Goal: Task Accomplishment & Management: Complete application form

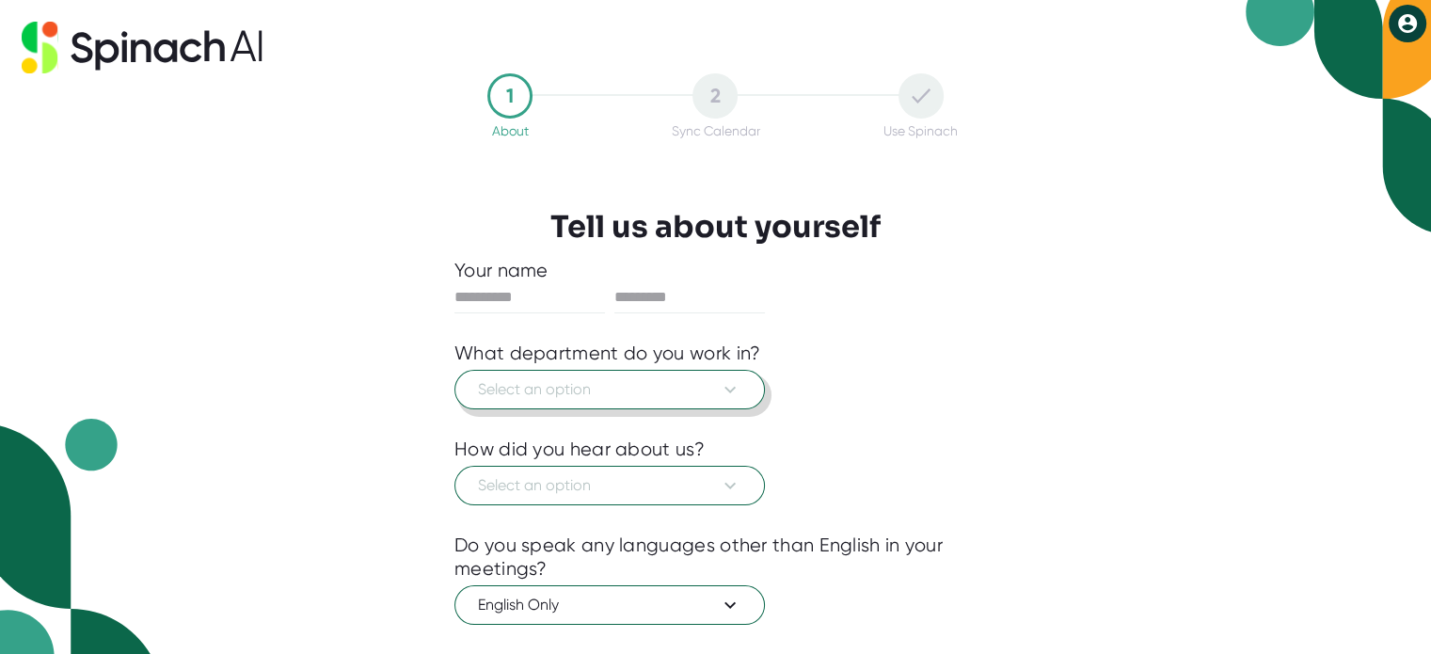
click at [711, 379] on span "Select an option" at bounding box center [610, 389] width 264 height 23
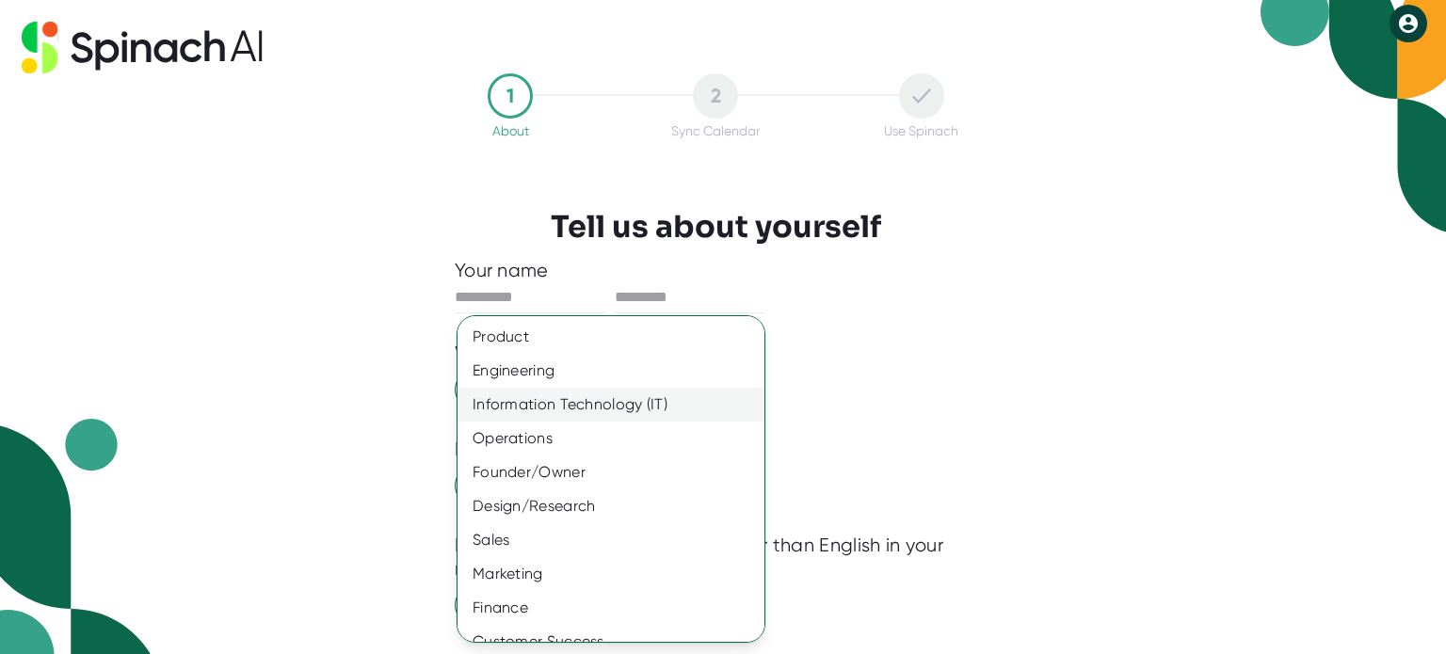
click at [539, 403] on div "Information Technology (IT)" at bounding box center [617, 405] width 321 height 34
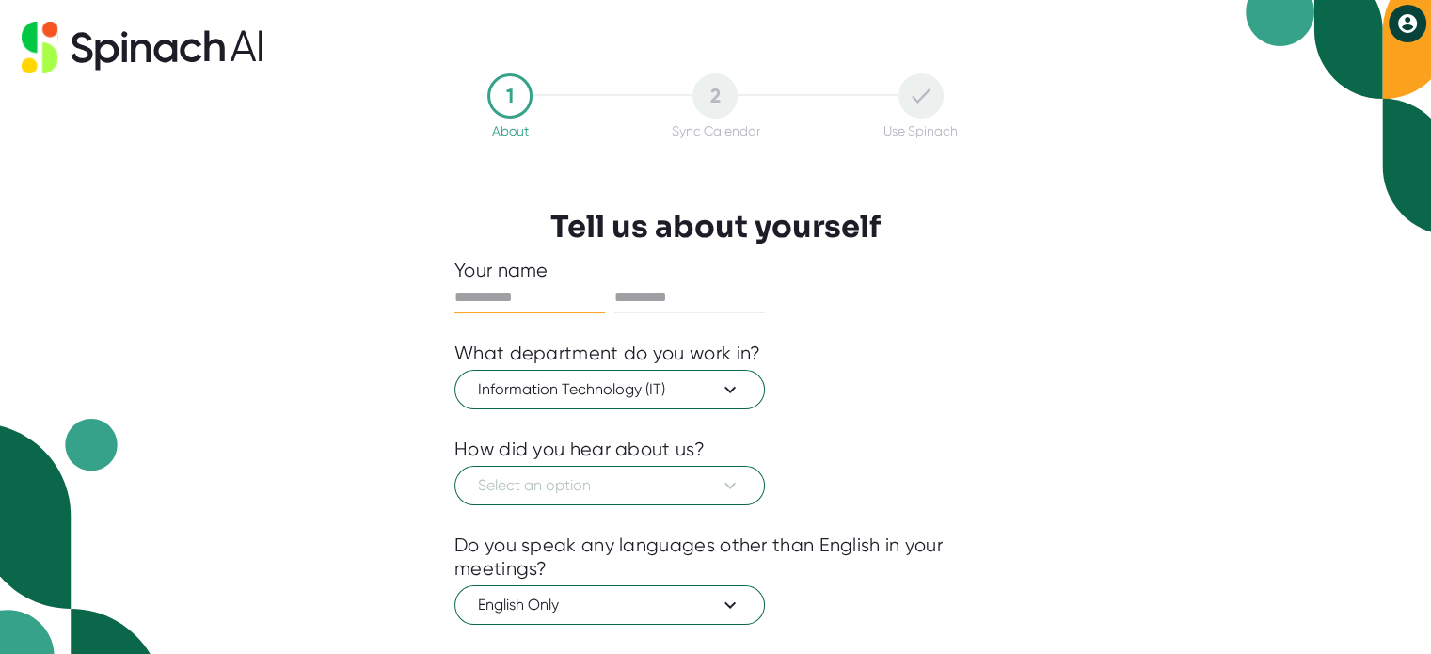
click at [531, 300] on input "text" at bounding box center [530, 297] width 151 height 30
type input "******"
click at [678, 282] on input "text" at bounding box center [690, 297] width 151 height 30
type input "******"
click at [605, 485] on span "Select an option" at bounding box center [610, 485] width 264 height 23
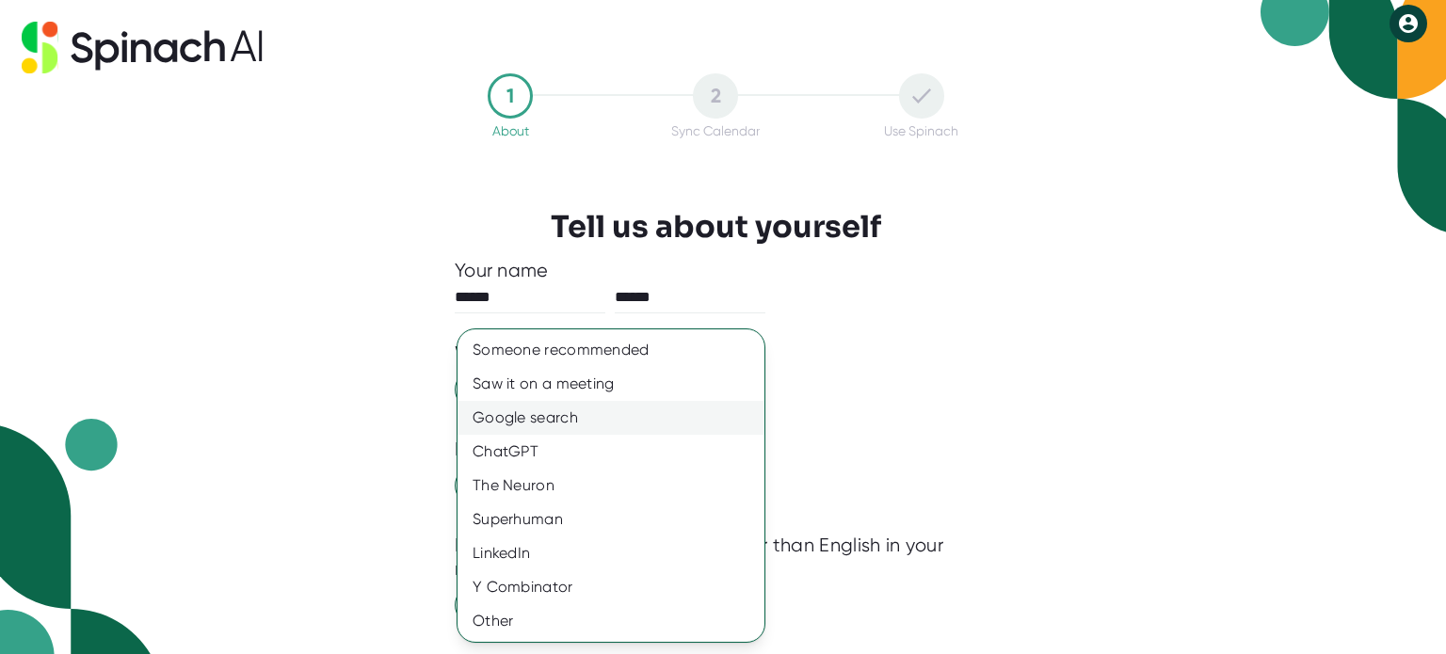
click at [563, 418] on div "Google search" at bounding box center [610, 418] width 307 height 34
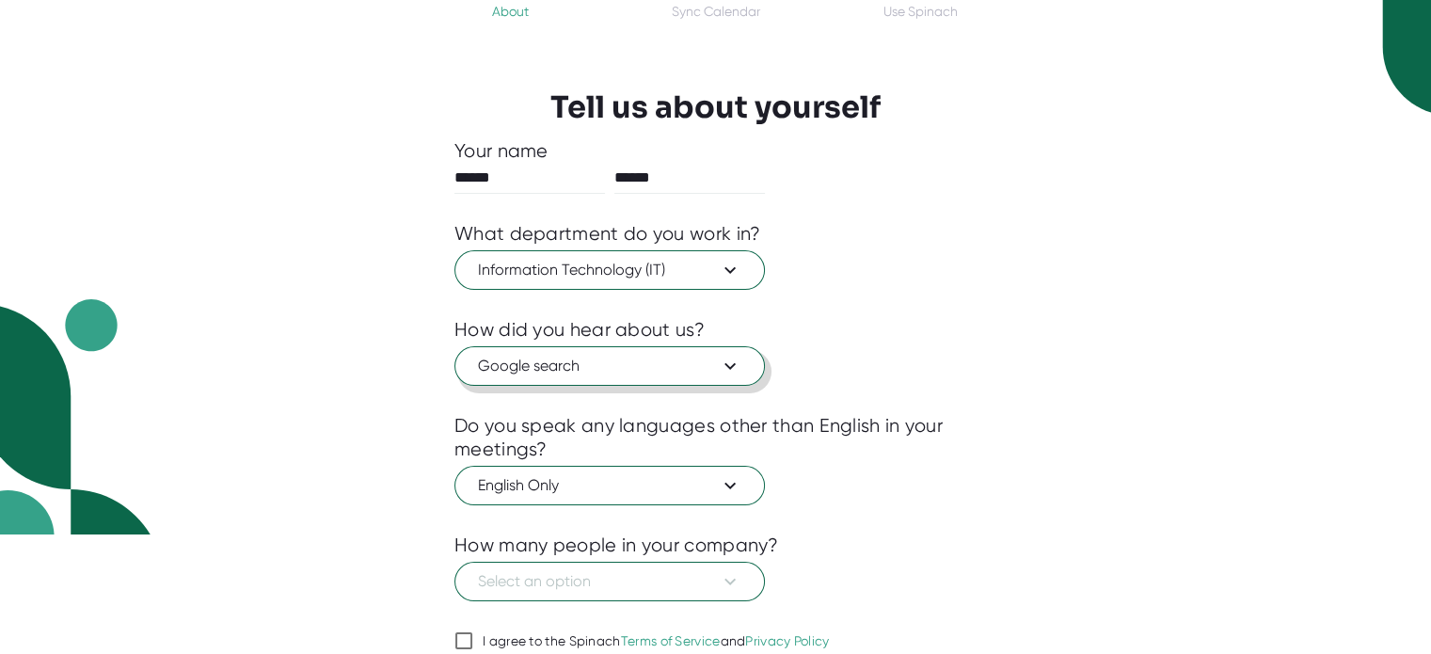
scroll to position [142, 0]
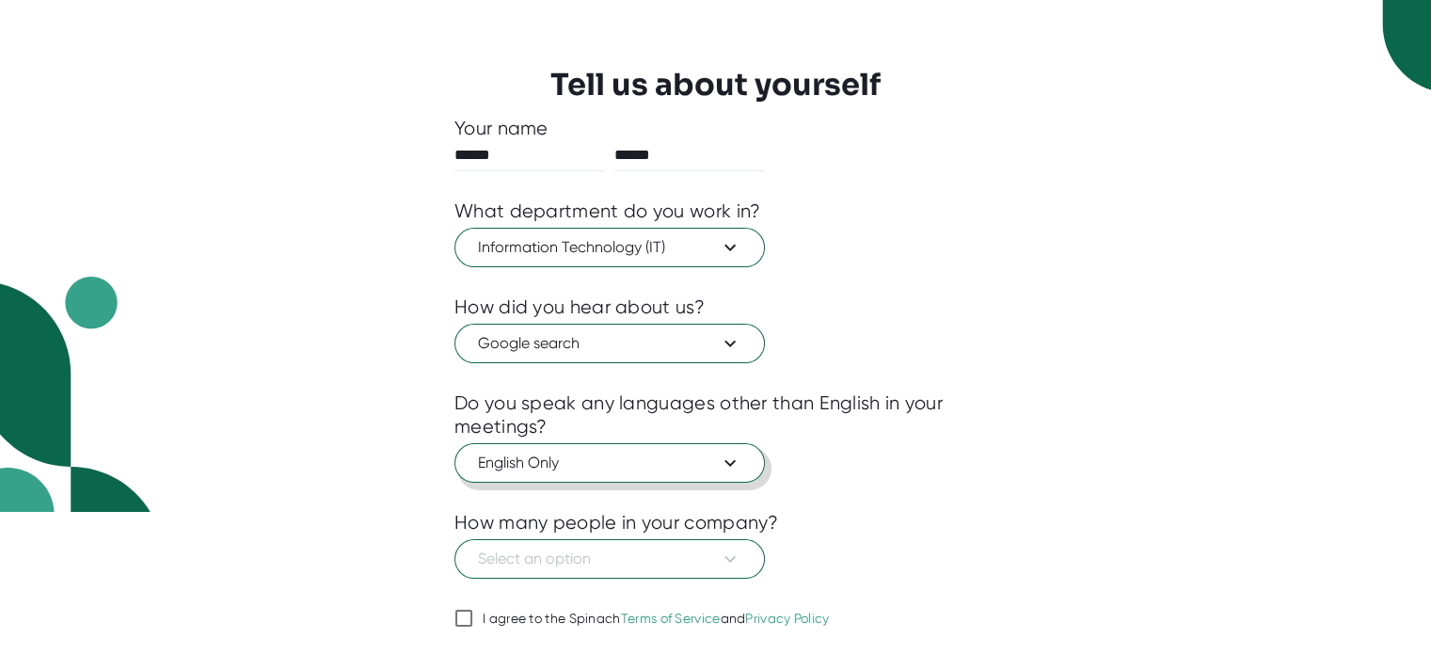
click at [538, 455] on span "English Only" at bounding box center [610, 463] width 264 height 23
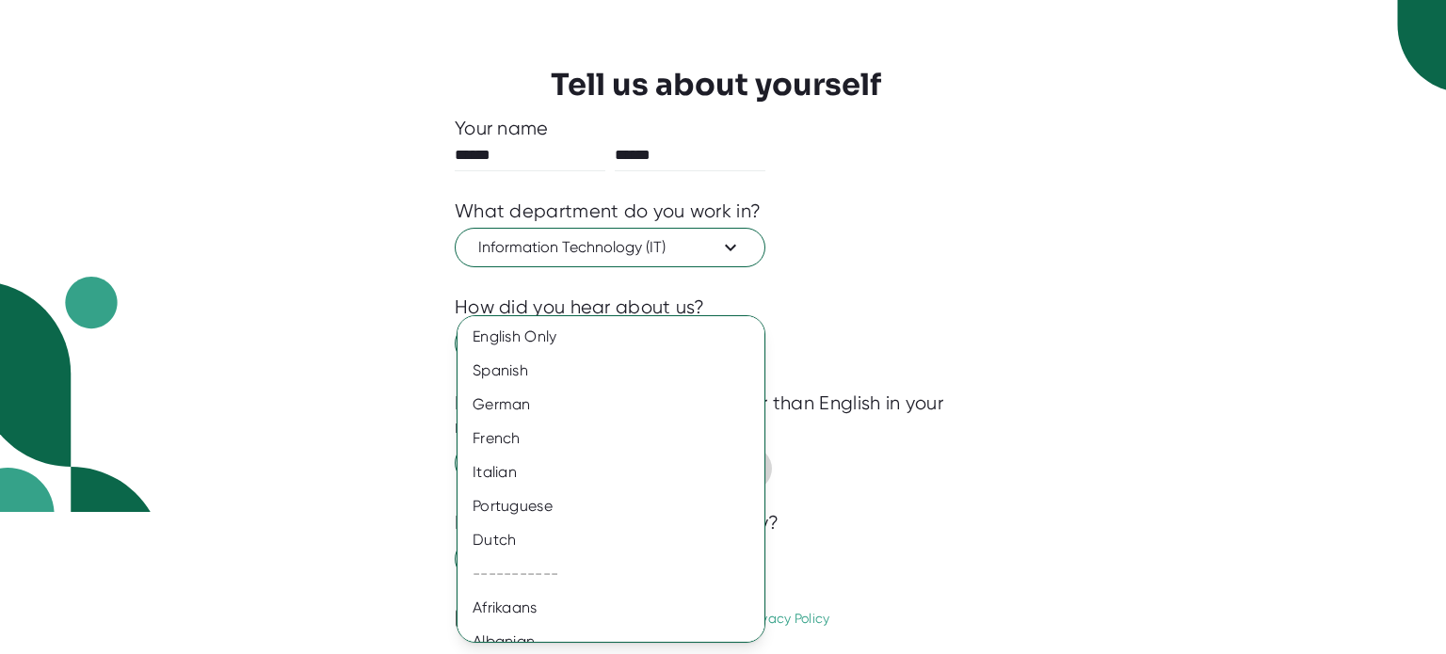
click at [534, 335] on div "English Only" at bounding box center [617, 337] width 321 height 34
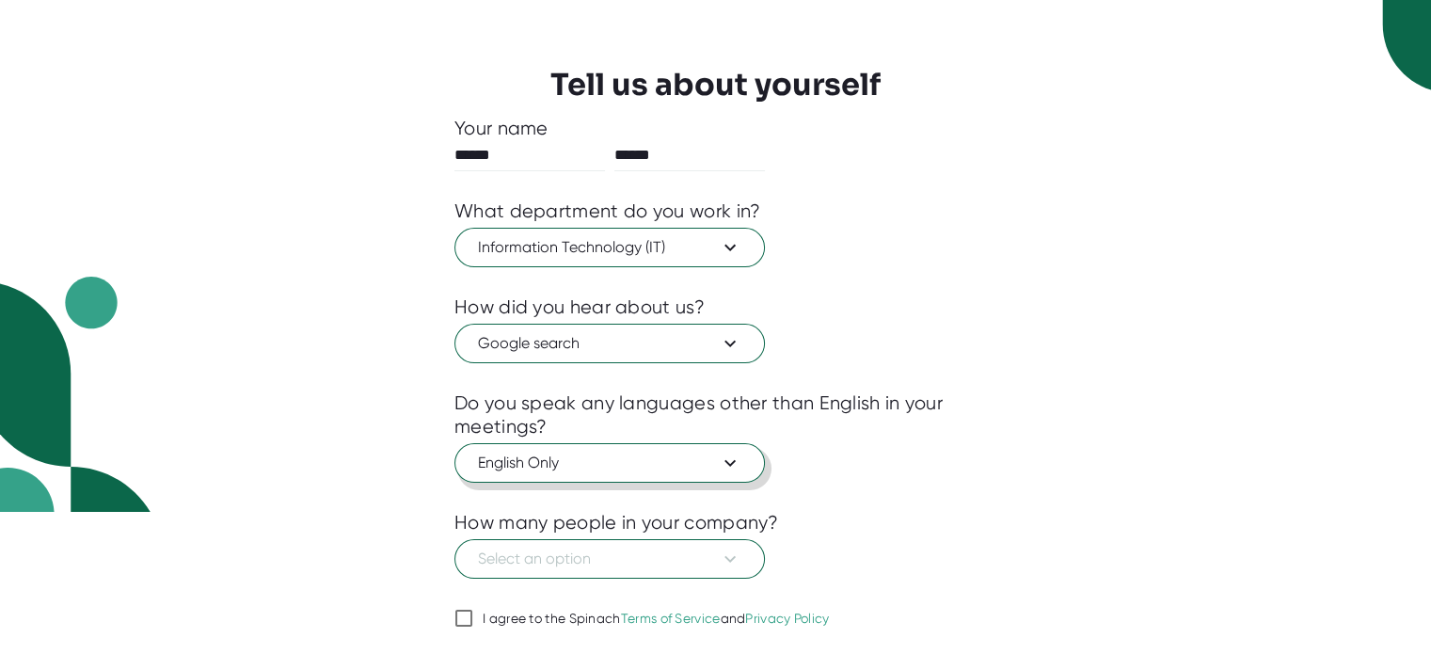
scroll to position [196, 0]
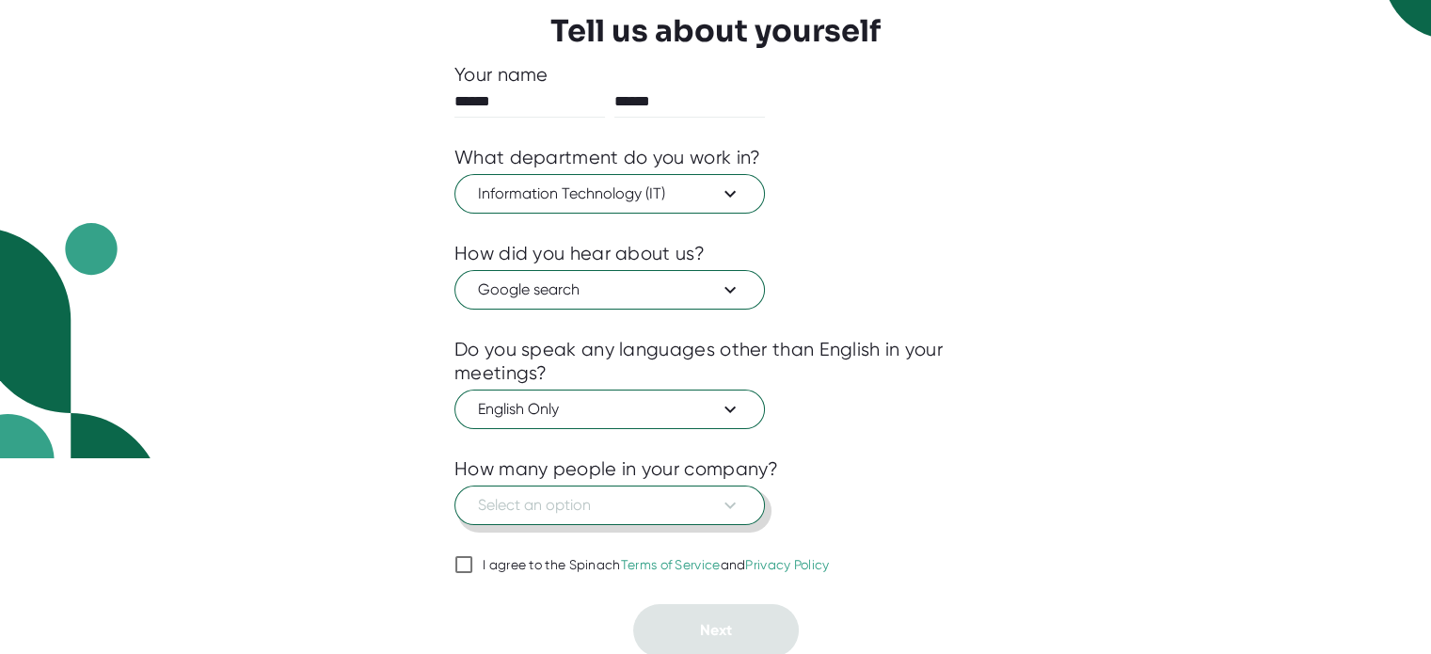
click at [633, 507] on span "Select an option" at bounding box center [610, 505] width 264 height 23
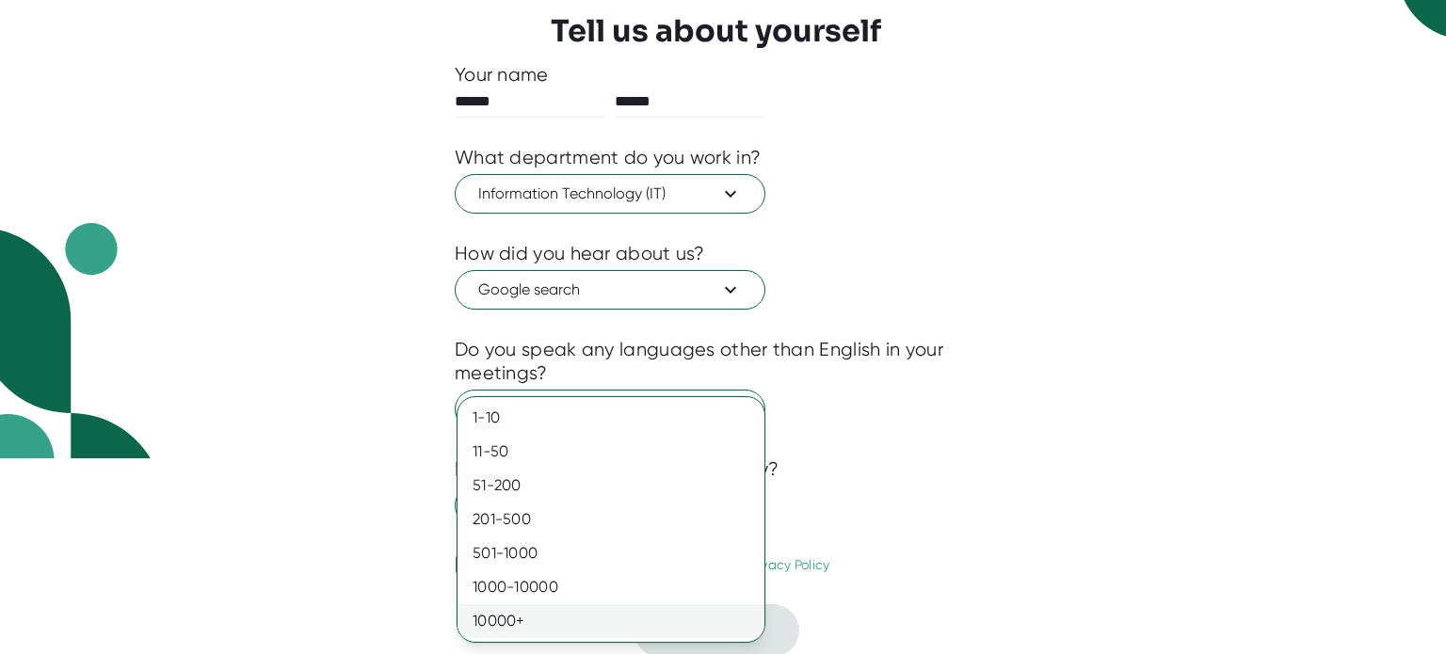
click at [506, 626] on div "10000+" at bounding box center [610, 621] width 307 height 34
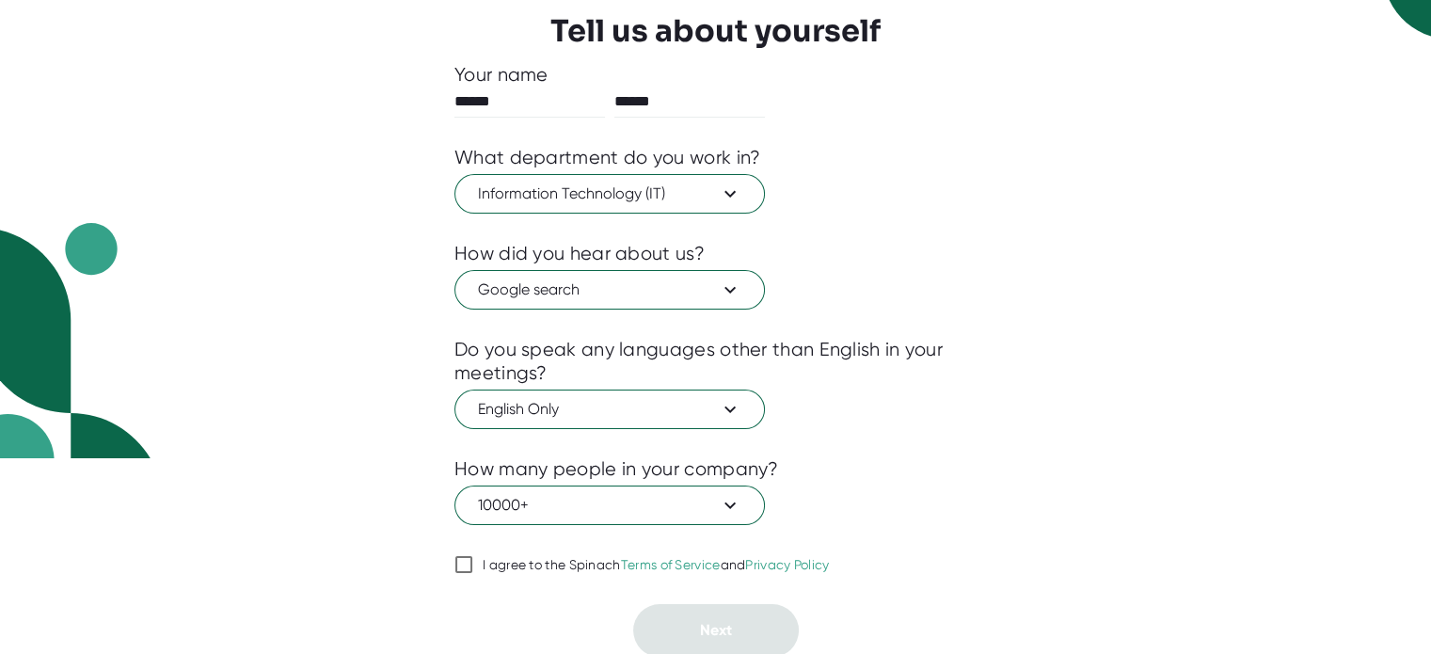
click at [459, 565] on input "I agree to the Spinach Terms of Service and Privacy Policy" at bounding box center [464, 564] width 19 height 23
checkbox input "true"
click at [743, 630] on button "Next" at bounding box center [716, 630] width 166 height 53
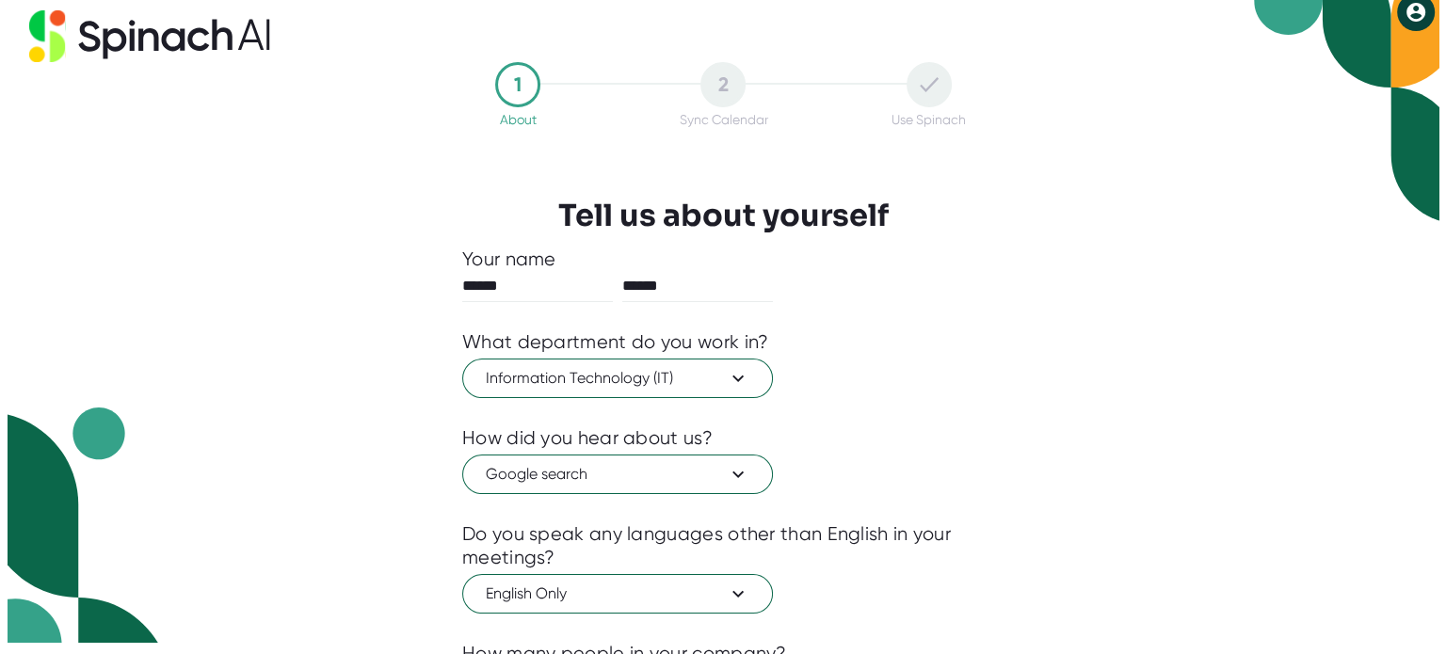
scroll to position [0, 0]
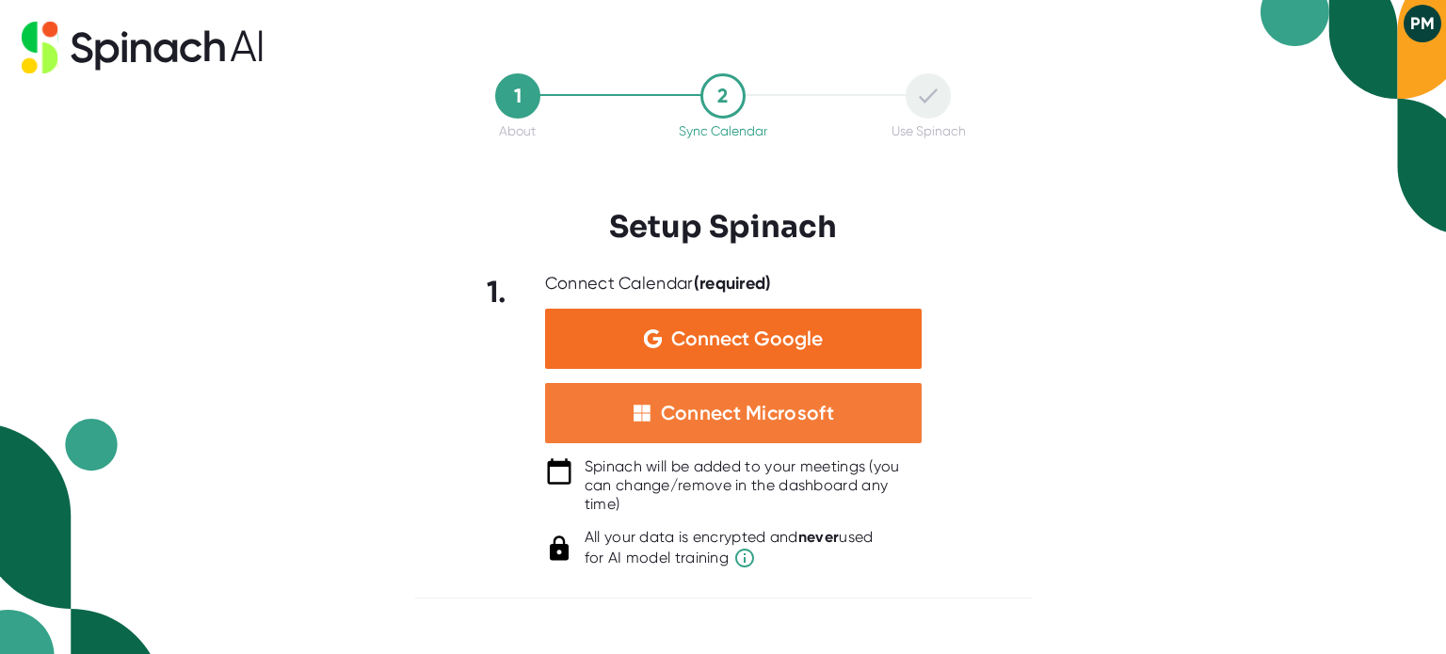
click at [769, 413] on div "Connect Microsoft" at bounding box center [747, 413] width 173 height 24
